Goal: Task Accomplishment & Management: Manage account settings

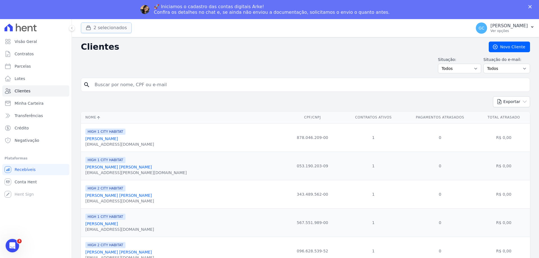
click at [116, 26] on button "2 selecionados" at bounding box center [106, 27] width 51 height 11
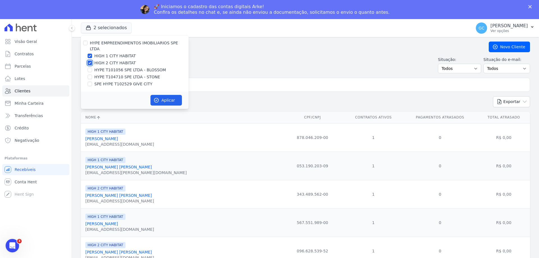
click at [88, 61] on input "HIGH 2 CITY HABITAT" at bounding box center [90, 63] width 4 height 4
checkbox input "false"
click at [91, 53] on div "HIGH 1 CITY HABITAT" at bounding box center [135, 56] width 108 height 6
click at [88, 54] on input "HIGH 1 CITY HABITAT" at bounding box center [90, 56] width 4 height 4
checkbox input "false"
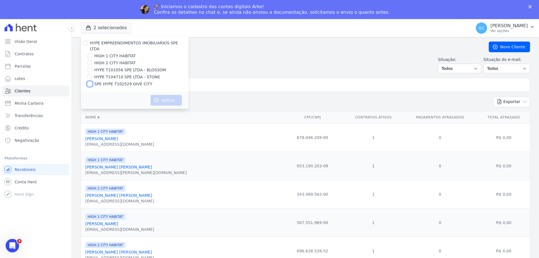
click at [92, 82] on input "SPE HYPE T102529 GIVE CITY" at bounding box center [90, 84] width 4 height 4
checkbox input "true"
click at [163, 95] on button "Aplicar" at bounding box center [165, 100] width 31 height 11
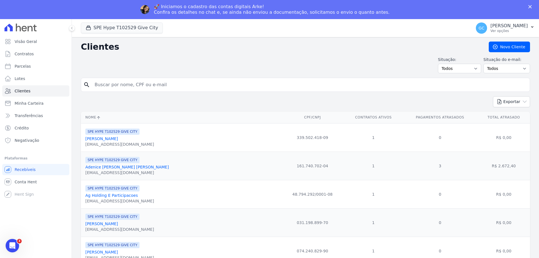
click at [136, 85] on input "search" at bounding box center [309, 84] width 436 height 11
click at [415, 88] on input "lucelia dutra" at bounding box center [309, 84] width 436 height 11
type input "lucelia dutra"
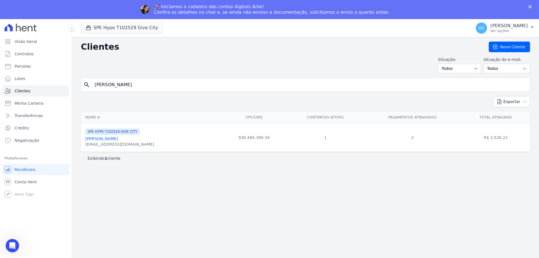
click at [100, 140] on link "[PERSON_NAME]" at bounding box center [101, 138] width 33 height 4
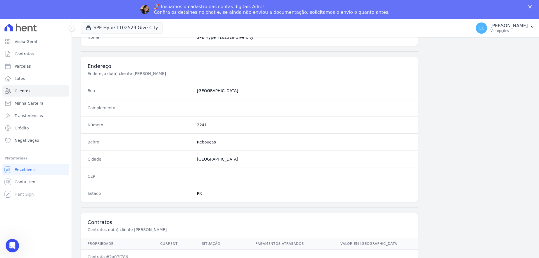
scroll to position [267, 0]
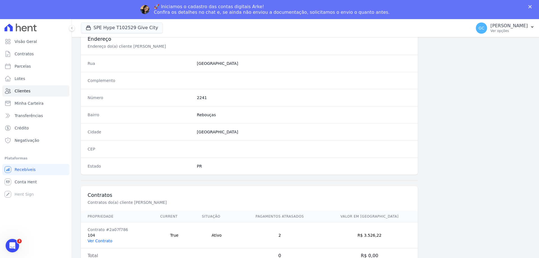
click at [102, 240] on link "Ver Contrato" at bounding box center [100, 241] width 25 height 4
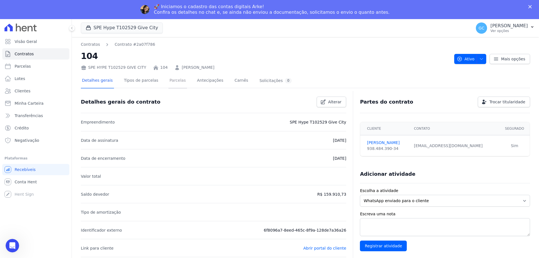
click at [171, 83] on link "Parcelas" at bounding box center [177, 81] width 19 height 15
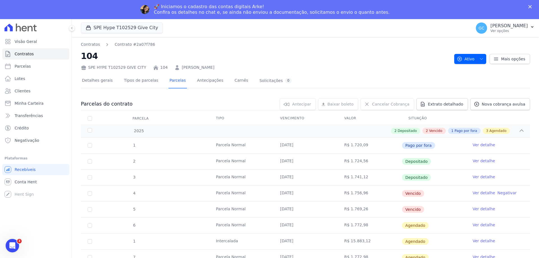
click at [478, 192] on link "Ver detalhe" at bounding box center [483, 193] width 22 height 6
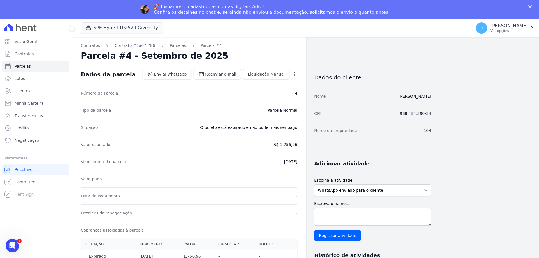
click at [293, 72] on icon "button" at bounding box center [295, 74] width 6 height 6
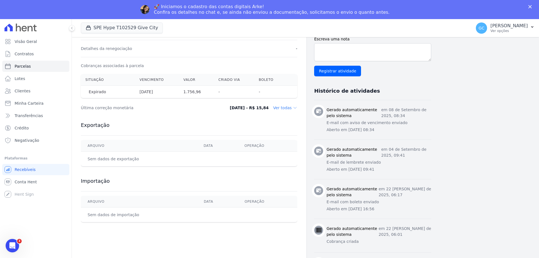
scroll to position [182, 0]
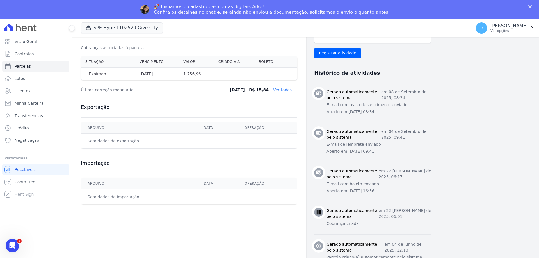
click at [292, 89] on dd "Ver todas" at bounding box center [285, 90] width 24 height 6
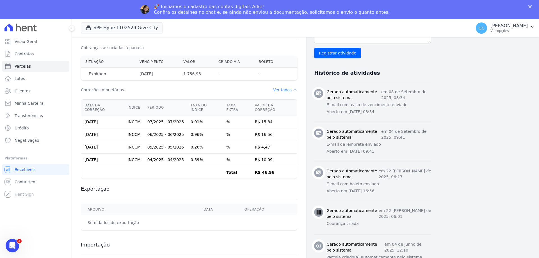
click at [292, 89] on dd "Ver todas" at bounding box center [285, 90] width 24 height 6
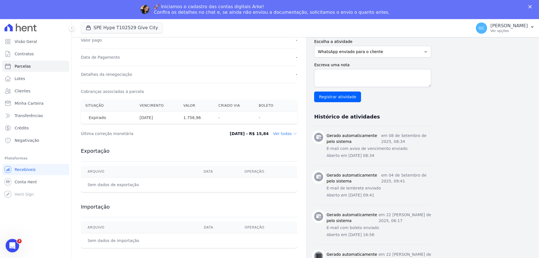
scroll to position [126, 0]
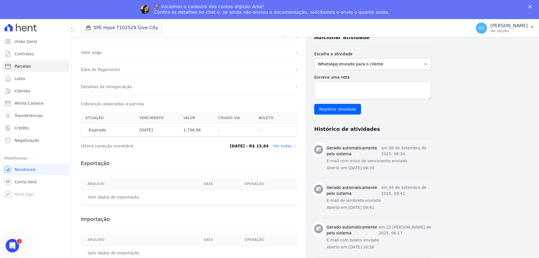
click at [246, 128] on th "-" at bounding box center [234, 130] width 40 height 13
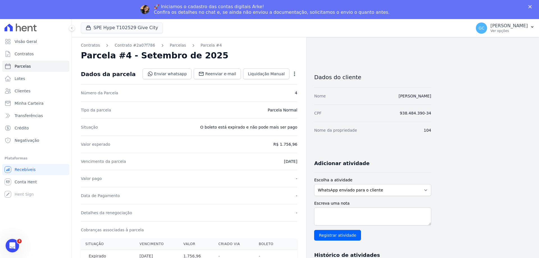
scroll to position [0, 0]
click at [289, 74] on div "Open options Alterar Cancelar Cobrança Cancelar boleto Você está prestes a canc…" at bounding box center [293, 75] width 8 height 10
click at [295, 74] on icon "button" at bounding box center [295, 74] width 6 height 6
click at [279, 92] on link "Cancelar Cobrança" at bounding box center [270, 92] width 49 height 10
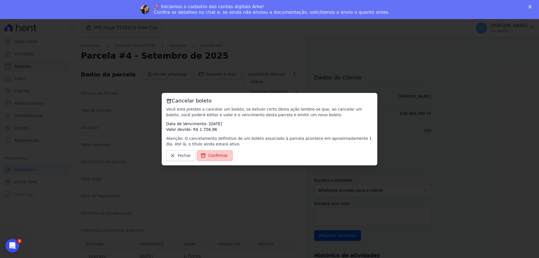
click at [220, 154] on span "Confirmar" at bounding box center [218, 156] width 20 height 6
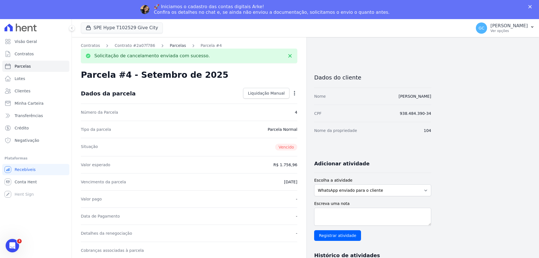
click at [171, 45] on link "Parcelas" at bounding box center [178, 46] width 16 height 6
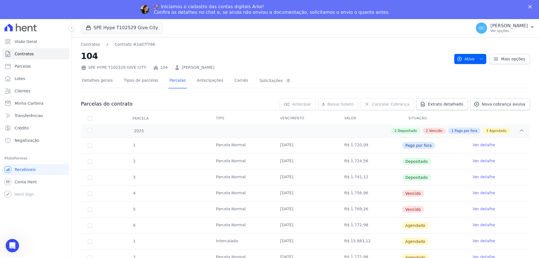
click at [482, 210] on link "Ver detalhe" at bounding box center [483, 209] width 22 height 6
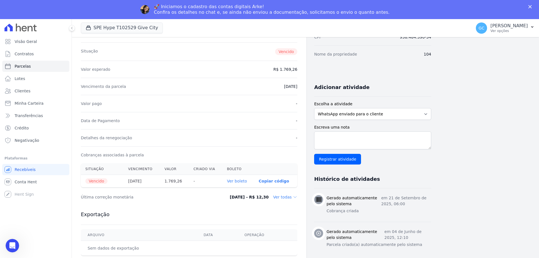
scroll to position [84, 0]
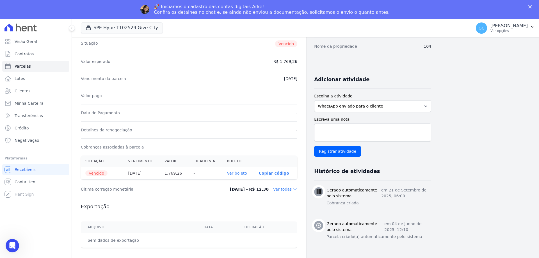
click at [243, 174] on link "Ver boleto" at bounding box center [237, 173] width 20 height 4
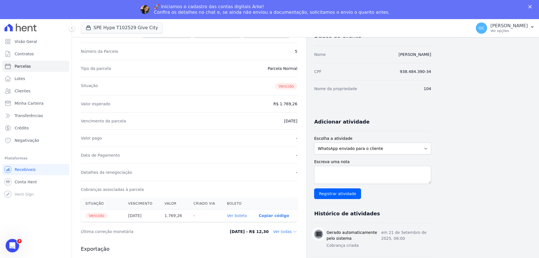
scroll to position [0, 0]
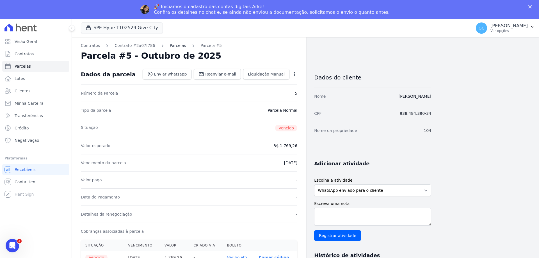
click at [175, 45] on link "Parcelas" at bounding box center [178, 46] width 16 height 6
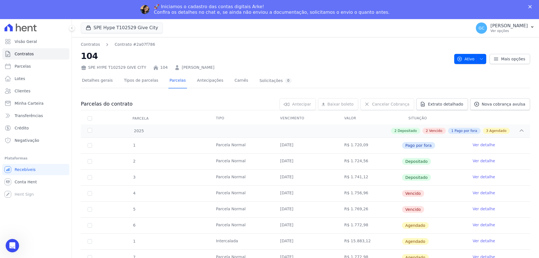
click at [482, 193] on link "Ver detalhe" at bounding box center [483, 193] width 22 height 6
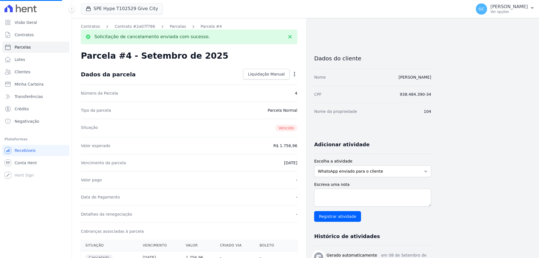
click at [296, 74] on icon "button" at bounding box center [295, 74] width 6 height 6
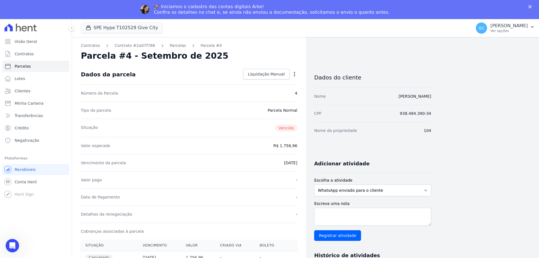
click at [294, 71] on icon "button" at bounding box center [295, 74] width 6 height 6
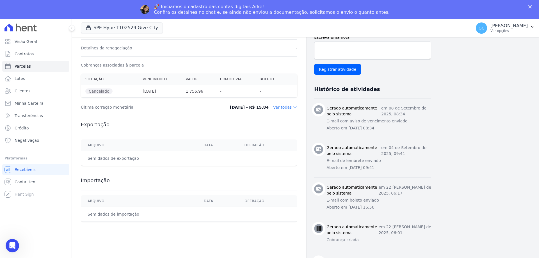
scroll to position [168, 0]
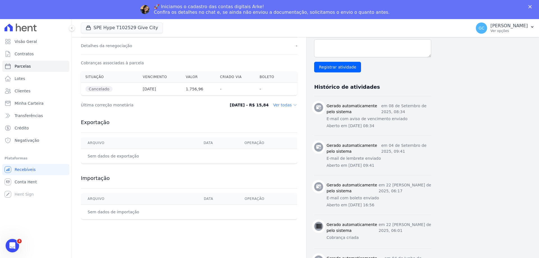
click at [292, 103] on dd "Ver todas" at bounding box center [285, 105] width 24 height 6
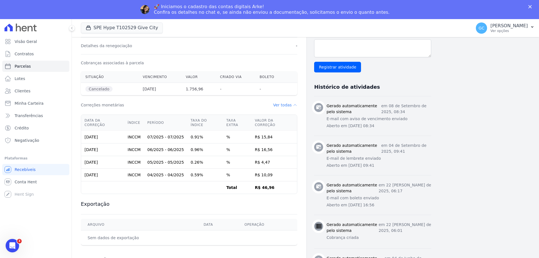
click at [291, 103] on dd "Ver todas" at bounding box center [285, 105] width 24 height 6
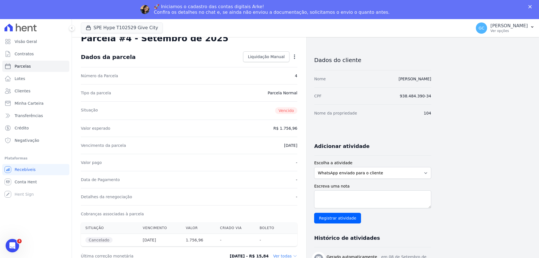
scroll to position [0, 0]
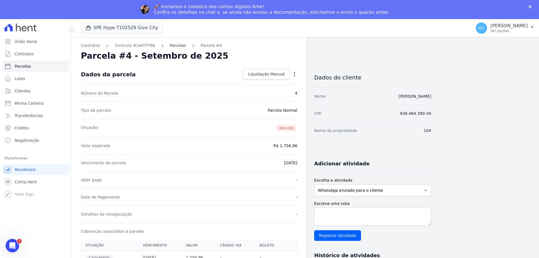
click at [171, 45] on link "Parcelas" at bounding box center [178, 46] width 16 height 6
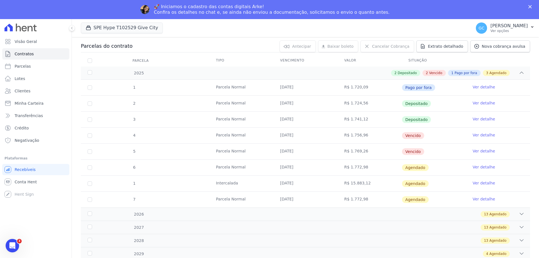
click at [480, 134] on link "Ver detalhe" at bounding box center [483, 135] width 22 height 6
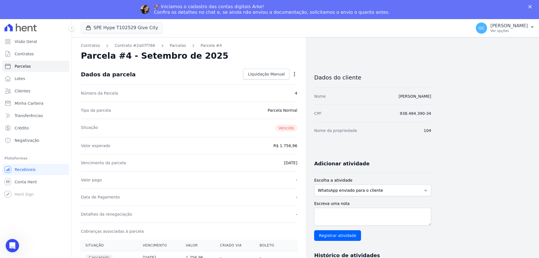
click at [295, 72] on icon "button" at bounding box center [295, 74] width 6 height 6
click at [173, 45] on link "Parcelas" at bounding box center [178, 46] width 16 height 6
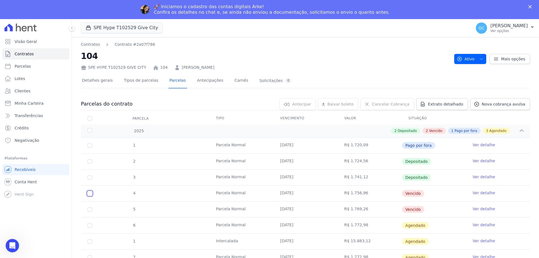
click at [90, 193] on input "checkbox" at bounding box center [90, 193] width 4 height 4
checkbox input "true"
click at [479, 60] on icon "button" at bounding box center [481, 59] width 4 height 4
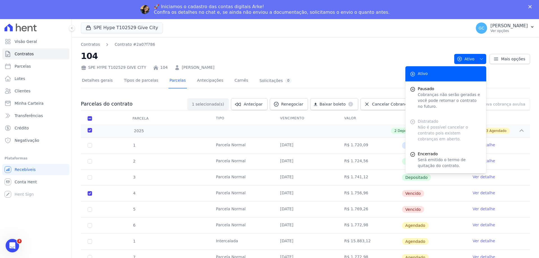
click at [377, 79] on div "Detalhes gerais Tipos de parcelas [GEOGRAPHIC_DATA] Antecipações [PERSON_NAME] …" at bounding box center [305, 81] width 449 height 14
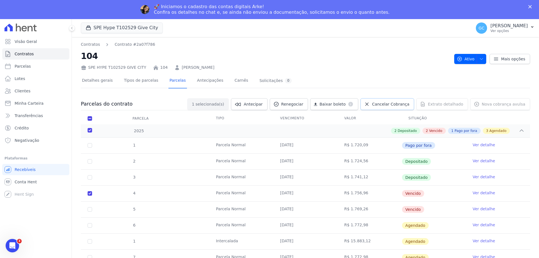
click at [394, 104] on span "Cancelar Cobrança" at bounding box center [390, 104] width 37 height 6
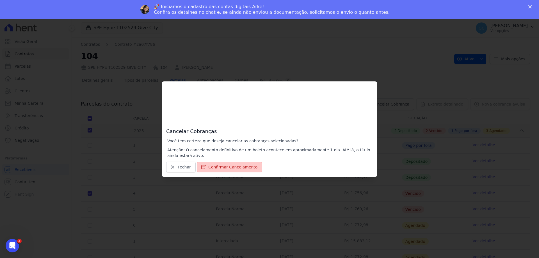
click at [238, 168] on button "Confirmar Cancelamento" at bounding box center [229, 167] width 65 height 11
